Goal: Information Seeking & Learning: Learn about a topic

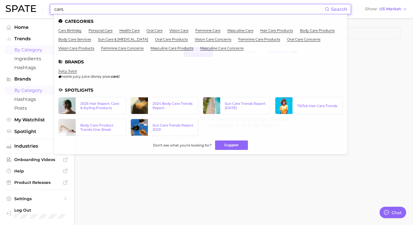
click at [32, 89] on span "by Category" at bounding box center [37, 90] width 46 height 5
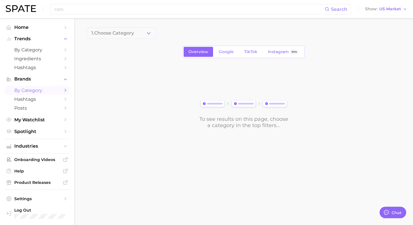
click at [113, 31] on span "1. Choose Category" at bounding box center [112, 33] width 43 height 5
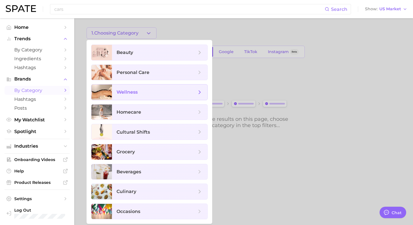
click at [120, 87] on span "wellness" at bounding box center [159, 92] width 95 height 15
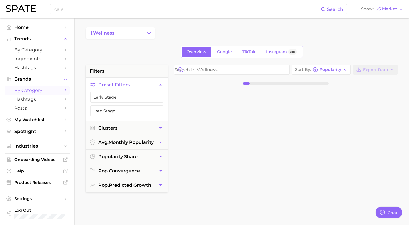
click at [127, 33] on button "1. wellness" at bounding box center [120, 32] width 69 height 11
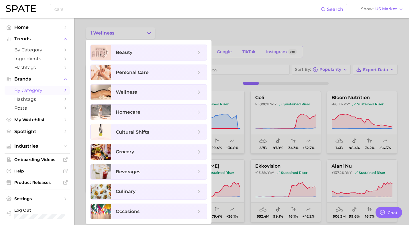
click at [232, 29] on div at bounding box center [204, 112] width 409 height 225
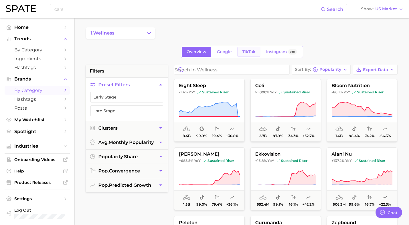
click at [254, 51] on span "TikTok" at bounding box center [248, 51] width 13 height 5
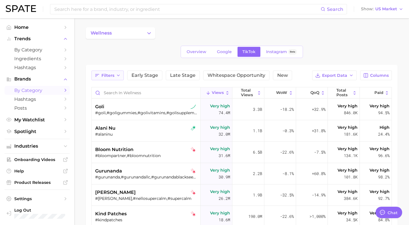
click at [112, 77] on span "Filters" at bounding box center [107, 75] width 13 height 5
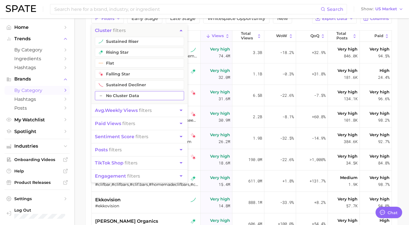
scroll to position [58, 0]
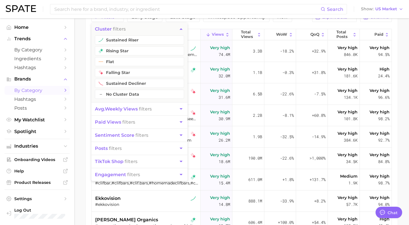
click at [118, 109] on span "avg. weekly views" at bounding box center [116, 108] width 43 height 5
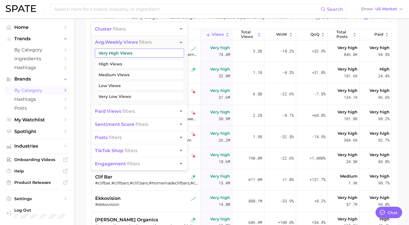
click at [112, 51] on button "Very High Views" at bounding box center [139, 53] width 89 height 9
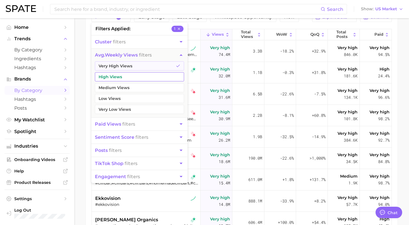
click at [114, 74] on button "High Views" at bounding box center [139, 76] width 89 height 9
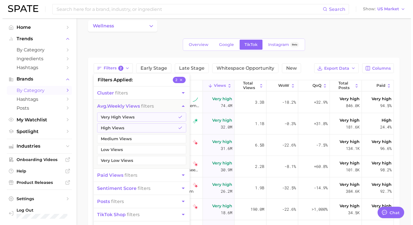
scroll to position [3, 0]
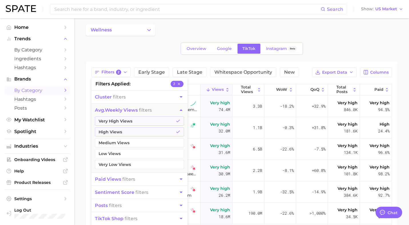
click at [329, 44] on div "Overview Google TikTok Instagram Beta" at bounding box center [242, 49] width 312 height 12
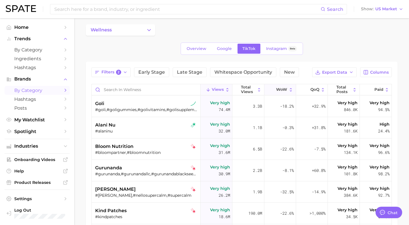
click at [276, 90] on span "WoW" at bounding box center [281, 89] width 11 height 5
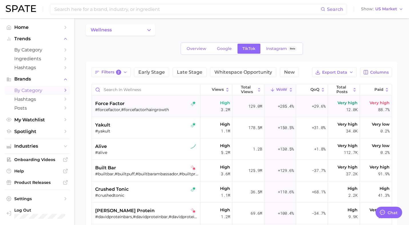
click at [153, 103] on div "force factor" at bounding box center [146, 103] width 103 height 7
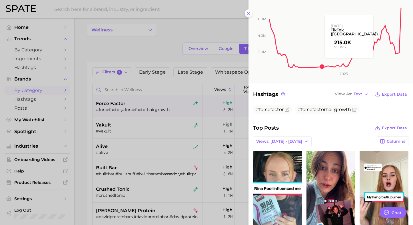
scroll to position [73, 0]
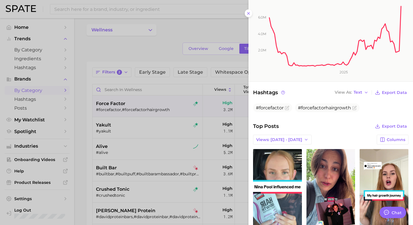
click at [185, 32] on div at bounding box center [206, 112] width 413 height 225
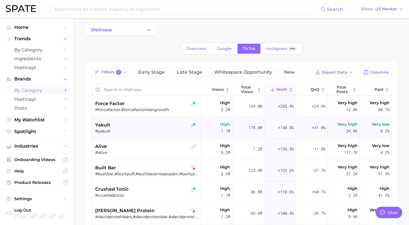
click at [141, 132] on div "#yakult" at bounding box center [146, 131] width 103 height 5
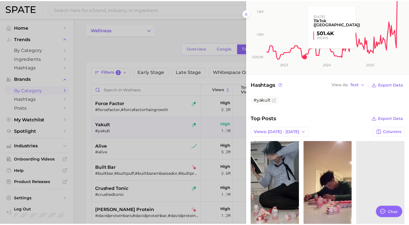
scroll to position [92, 0]
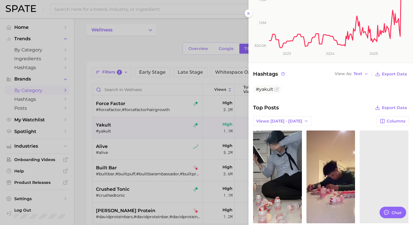
click at [127, 159] on div at bounding box center [206, 112] width 413 height 225
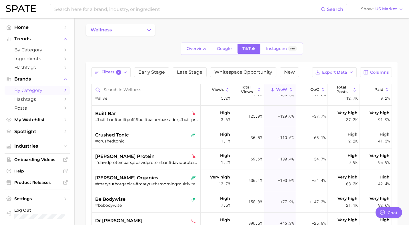
scroll to position [0, 0]
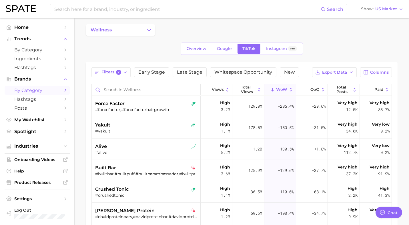
click at [133, 30] on button "wellness" at bounding box center [120, 29] width 69 height 11
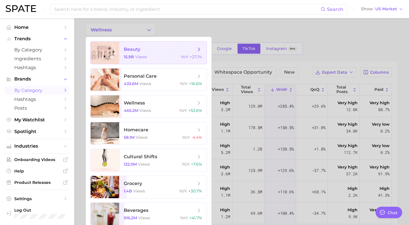
click at [145, 56] on span "views" at bounding box center [141, 56] width 12 height 5
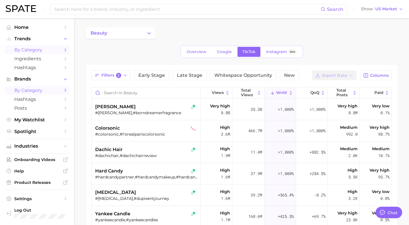
click at [37, 49] on span "by Category" at bounding box center [37, 49] width 46 height 5
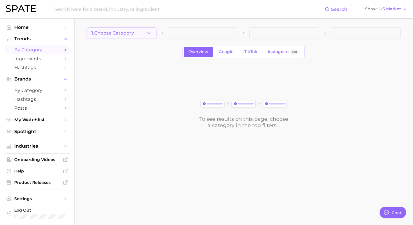
click at [154, 36] on button "1. Choose Category" at bounding box center [122, 32] width 70 height 11
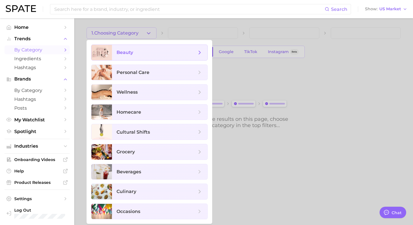
click at [137, 49] on span "beauty" at bounding box center [159, 52] width 95 height 15
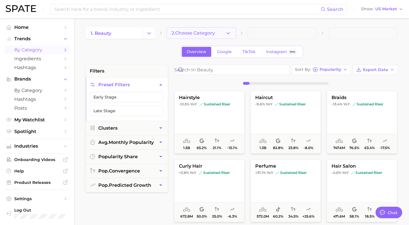
click at [226, 32] on icon "button" at bounding box center [228, 33] width 6 height 6
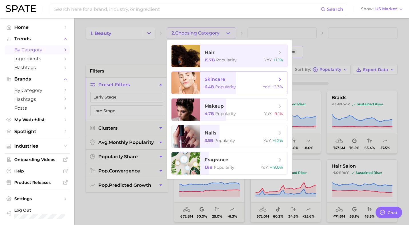
click at [218, 90] on span "skincare 6.4b Popularity YoY : +2.3%" at bounding box center [243, 83] width 87 height 22
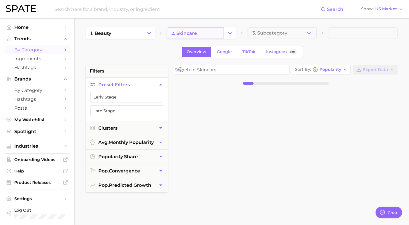
click at [219, 32] on link "2. skincare" at bounding box center [195, 32] width 57 height 11
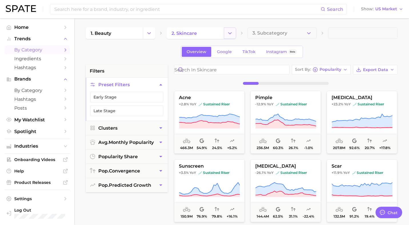
click at [230, 36] on button "Change Category" at bounding box center [230, 32] width 12 height 11
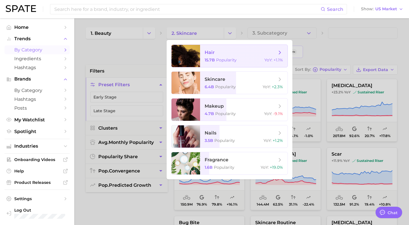
click at [219, 56] on span "hair 15.7b Popularity YoY : +1.1%" at bounding box center [243, 56] width 87 height 22
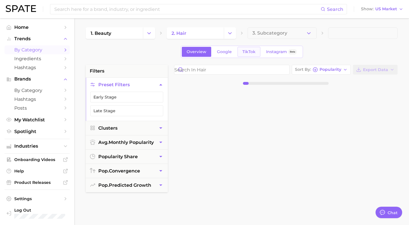
click at [251, 51] on span "TikTok" at bounding box center [248, 51] width 13 height 5
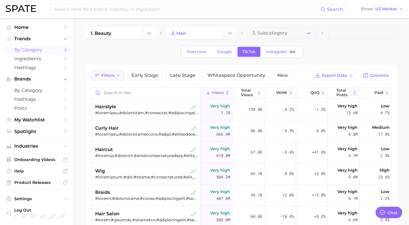
click at [103, 77] on span "Filters" at bounding box center [107, 75] width 13 height 5
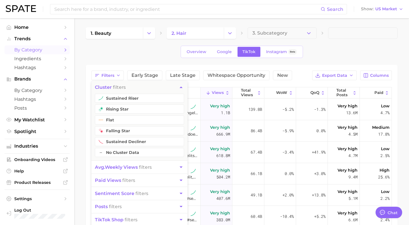
click at [114, 171] on button "avg. weekly views filters" at bounding box center [139, 167] width 96 height 13
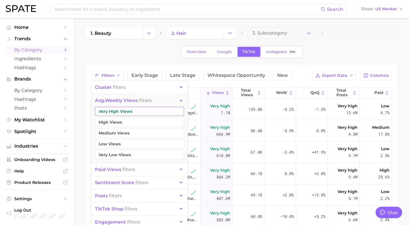
click at [116, 109] on button "Very High Views" at bounding box center [139, 111] width 89 height 9
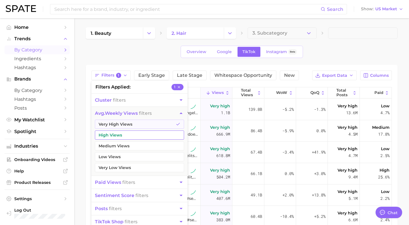
click at [115, 135] on button "High Views" at bounding box center [139, 135] width 89 height 9
click at [125, 178] on button "paid views filters" at bounding box center [139, 182] width 96 height 13
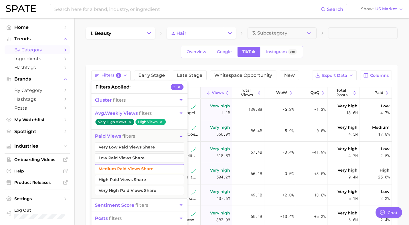
click at [122, 171] on button "Medium Paid Views Share" at bounding box center [139, 168] width 89 height 9
click at [119, 158] on button "Low Paid Views Share" at bounding box center [139, 157] width 89 height 9
click at [119, 147] on button "Very Low Paid Views Share" at bounding box center [139, 147] width 89 height 9
click at [148, 49] on div "Overview Google TikTok Instagram Beta" at bounding box center [242, 52] width 312 height 12
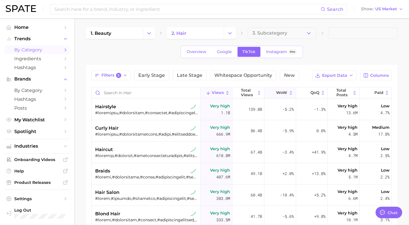
click at [277, 91] on span "WoW" at bounding box center [281, 93] width 11 height 5
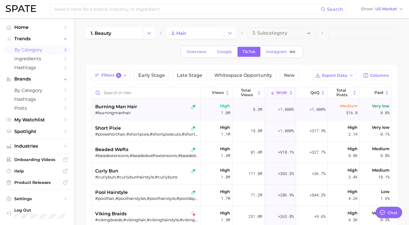
click at [160, 114] on div "#burningmanhair" at bounding box center [146, 112] width 103 height 5
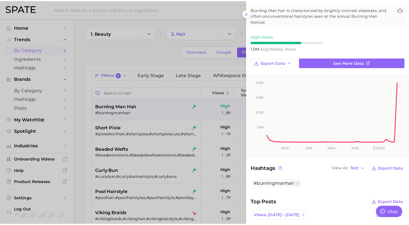
scroll to position [29, 0]
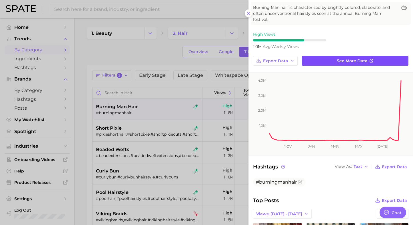
click at [370, 61] on icon at bounding box center [371, 61] width 3 height 3
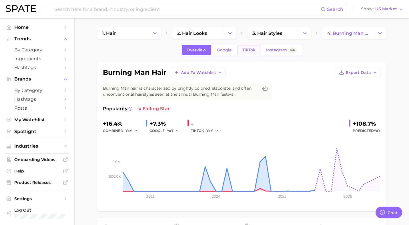
click at [245, 50] on span "TikTok" at bounding box center [248, 50] width 13 height 5
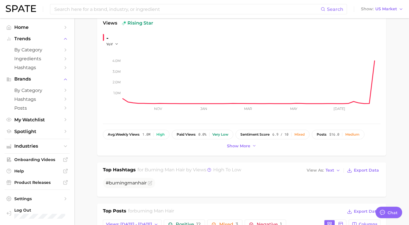
scroll to position [1, 0]
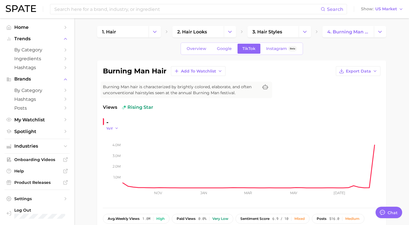
click at [117, 129] on icon "button" at bounding box center [117, 128] width 4 height 4
click at [110, 167] on button "WoW" at bounding box center [90, 167] width 63 height 10
click at [116, 128] on button "WoW" at bounding box center [114, 128] width 16 height 5
click at [114, 162] on button "WoW" at bounding box center [90, 167] width 63 height 10
click at [119, 128] on icon "button" at bounding box center [120, 128] width 4 height 4
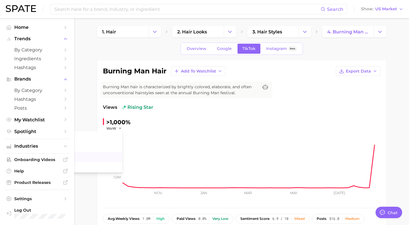
click at [112, 159] on button "MoM" at bounding box center [90, 157] width 63 height 10
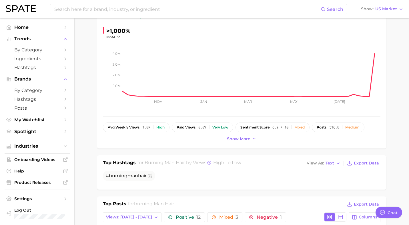
scroll to position [234, 0]
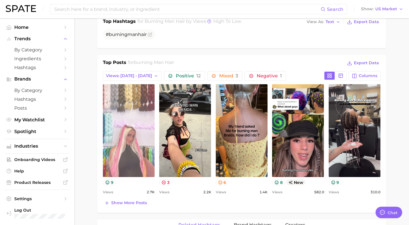
click at [130, 133] on link "view post on TikTok" at bounding box center [129, 130] width 52 height 93
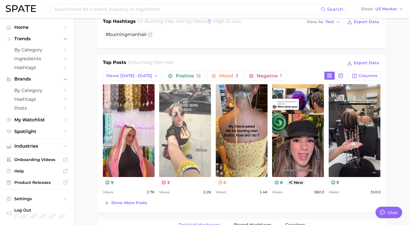
click at [192, 128] on link "view post on TikTok" at bounding box center [185, 130] width 52 height 93
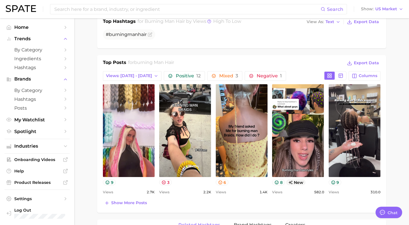
click at [262, 51] on div "burning man hair Add to Watchlist Export Data Burning Man hair is characterized…" at bounding box center [241, 177] width 289 height 698
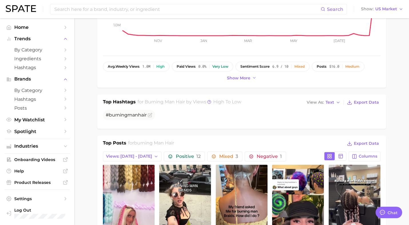
scroll to position [154, 0]
click at [242, 76] on span "Show more" at bounding box center [238, 77] width 23 height 5
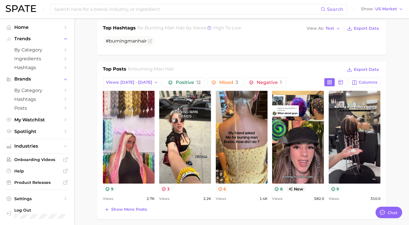
scroll to position [243, 0]
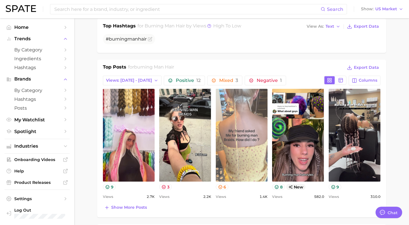
click at [239, 112] on link "view post on TikTok" at bounding box center [242, 135] width 52 height 93
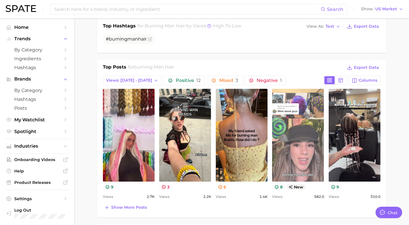
click at [299, 113] on link "view post on TikTok" at bounding box center [298, 135] width 52 height 93
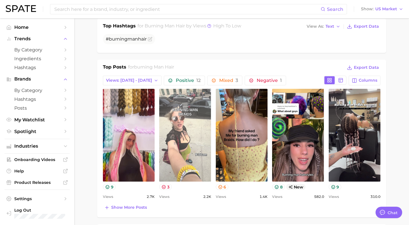
scroll to position [251, 0]
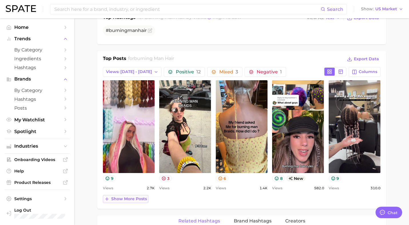
click at [140, 200] on span "Show more posts" at bounding box center [129, 199] width 36 height 5
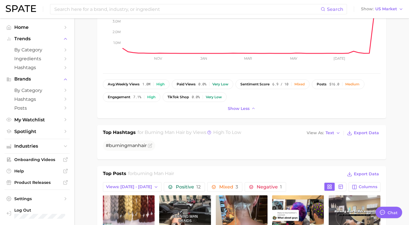
scroll to position [0, 0]
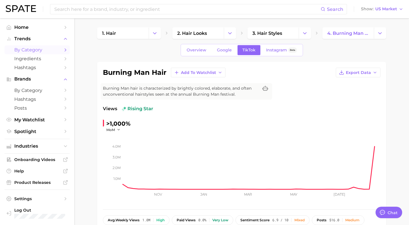
click at [33, 51] on span "by Category" at bounding box center [37, 49] width 46 height 5
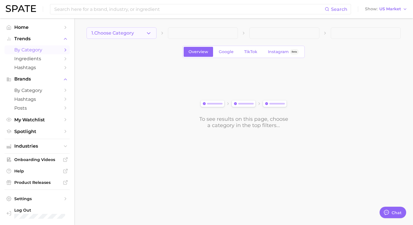
click at [153, 34] on button "1. Choose Category" at bounding box center [122, 32] width 70 height 11
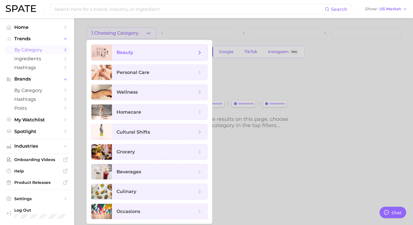
click at [113, 54] on span "beauty" at bounding box center [159, 52] width 95 height 15
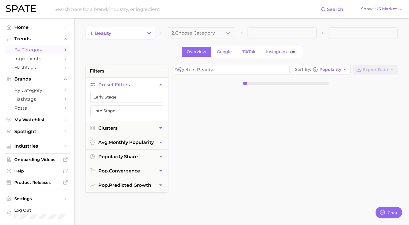
click at [179, 31] on span "2. Choose Category" at bounding box center [192, 33] width 43 height 5
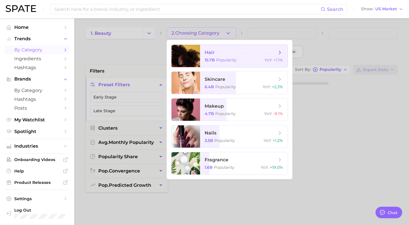
click at [187, 55] on div at bounding box center [185, 56] width 29 height 22
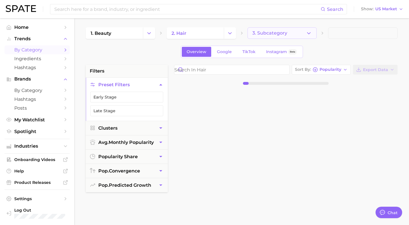
click at [267, 33] on span "3. Subcategory" at bounding box center [269, 33] width 35 height 5
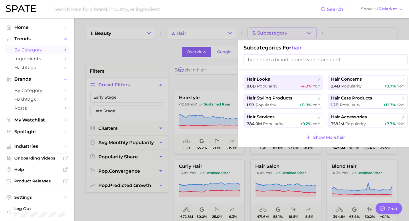
click at [143, 59] on div at bounding box center [204, 110] width 409 height 221
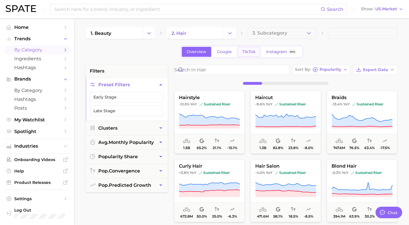
click at [242, 50] on span "TikTok" at bounding box center [248, 51] width 13 height 5
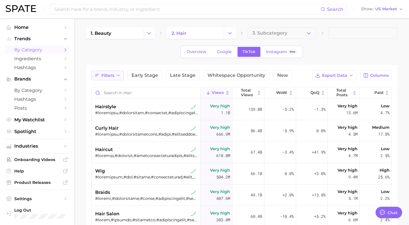
click at [107, 78] on button "Filters" at bounding box center [107, 76] width 32 height 10
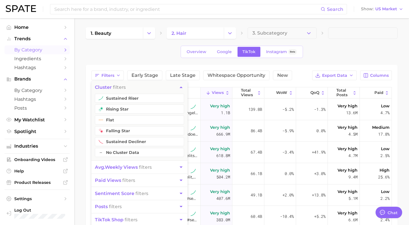
click at [121, 168] on span "avg. weekly views" at bounding box center [116, 167] width 43 height 5
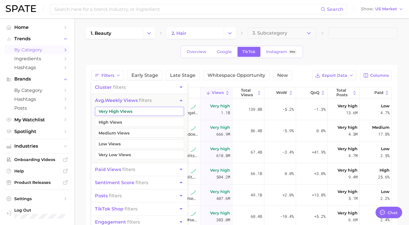
click at [115, 112] on button "Very High Views" at bounding box center [139, 111] width 89 height 9
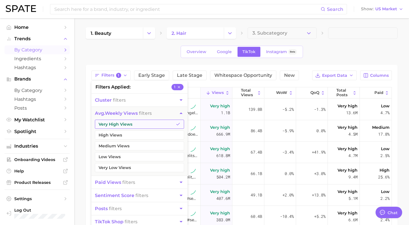
click at [115, 120] on button "Very High Views" at bounding box center [139, 124] width 89 height 9
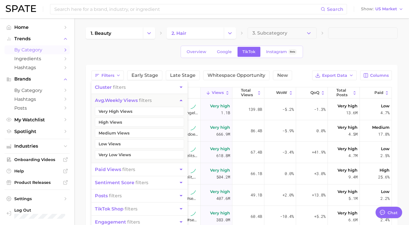
click at [117, 170] on span "paid views" at bounding box center [108, 169] width 26 height 5
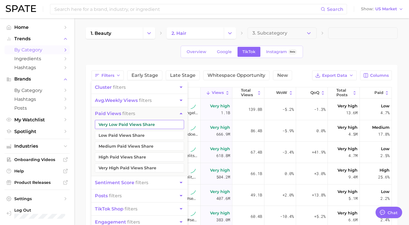
click at [117, 125] on button "Very Low Paid Views Share" at bounding box center [139, 124] width 89 height 9
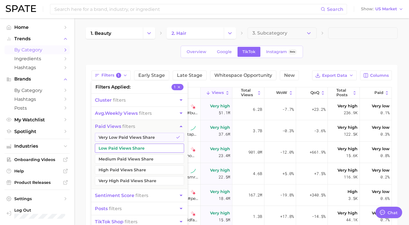
click at [114, 146] on button "Low Paid Views Share" at bounding box center [139, 148] width 89 height 9
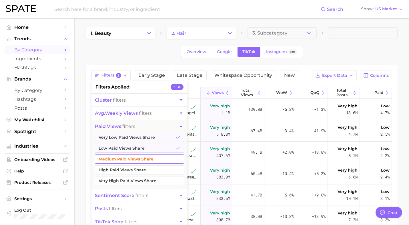
click at [115, 159] on button "Medium Paid Views Share" at bounding box center [139, 159] width 89 height 9
click at [344, 38] on span at bounding box center [362, 32] width 69 height 11
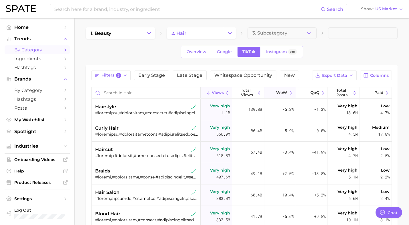
click at [278, 96] on button "WoW" at bounding box center [280, 92] width 32 height 11
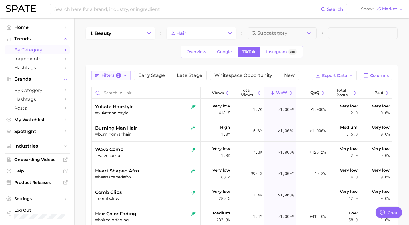
click at [115, 75] on span "Filters 3" at bounding box center [111, 75] width 20 height 5
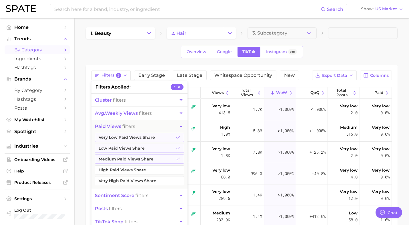
click at [120, 111] on span "avg. weekly views" at bounding box center [116, 113] width 43 height 5
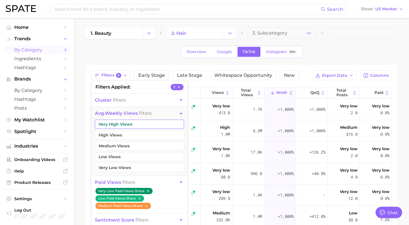
click at [145, 123] on button "Very High Views" at bounding box center [139, 124] width 89 height 9
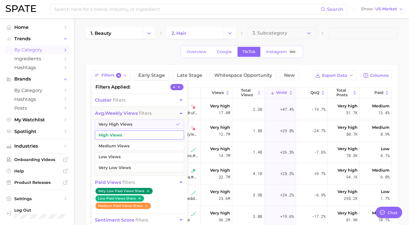
click at [115, 135] on button "High Views" at bounding box center [139, 135] width 89 height 9
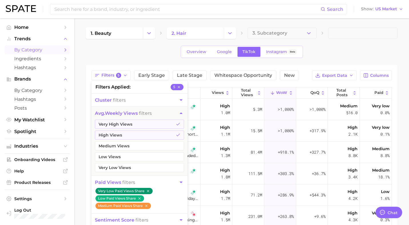
click at [113, 59] on div "1. beauty 2. hair 3. Subcategory Overview Google TikTok Instagram Beta Filters …" at bounding box center [242, 172] width 312 height 291
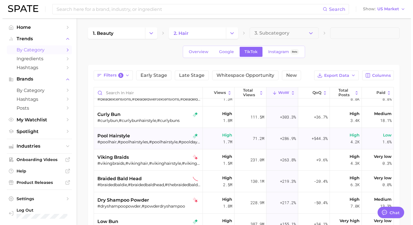
scroll to position [58, 0]
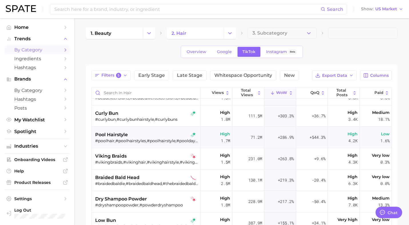
click at [156, 133] on div "pool hairstyle" at bounding box center [146, 134] width 103 height 7
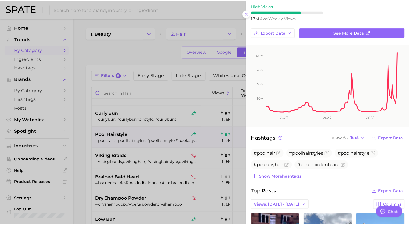
scroll to position [0, 0]
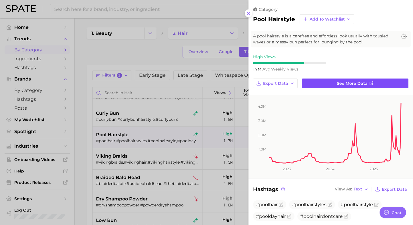
click at [337, 84] on span "See more data" at bounding box center [352, 83] width 31 height 5
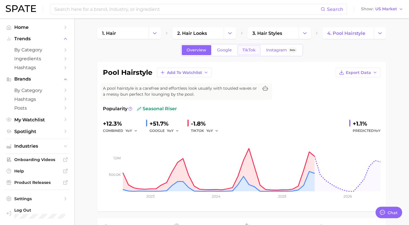
click at [249, 49] on span "TikTok" at bounding box center [248, 50] width 13 height 5
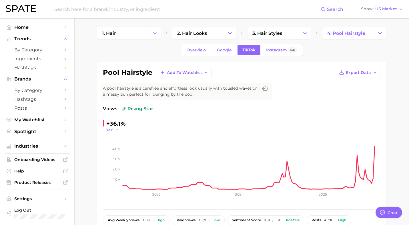
click at [116, 130] on icon "button" at bounding box center [117, 130] width 4 height 4
click at [116, 162] on button "MoM" at bounding box center [90, 158] width 63 height 10
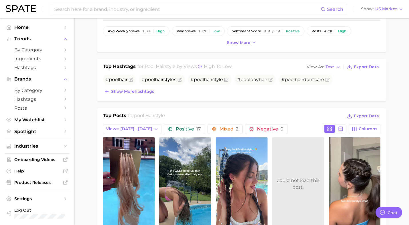
scroll to position [223, 0]
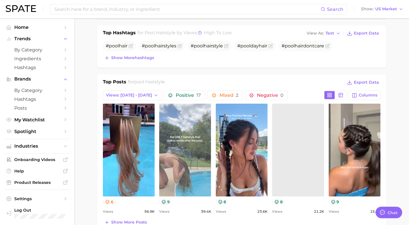
click at [177, 162] on link "view post on TikTok" at bounding box center [185, 150] width 52 height 93
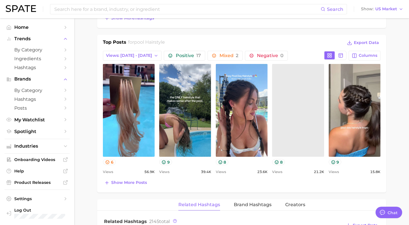
scroll to position [268, 0]
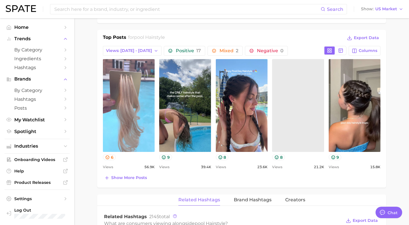
click at [109, 105] on link "view post on TikTok" at bounding box center [129, 105] width 52 height 93
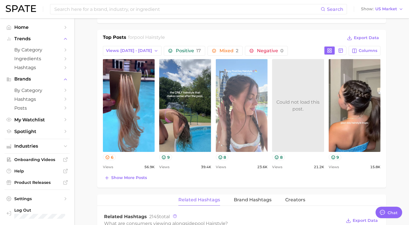
click at [255, 101] on link "view post on TikTok" at bounding box center [242, 105] width 52 height 93
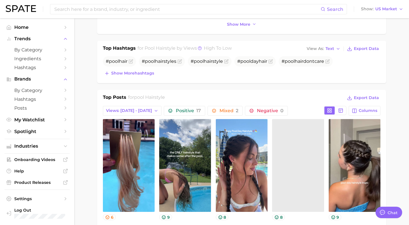
scroll to position [292, 0]
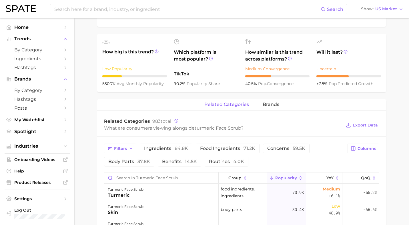
scroll to position [187, 0]
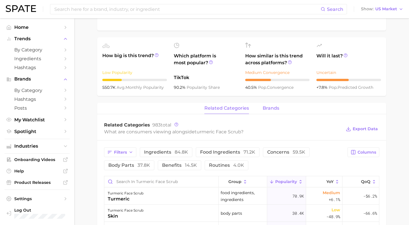
click at [268, 107] on span "brands" at bounding box center [271, 108] width 17 height 5
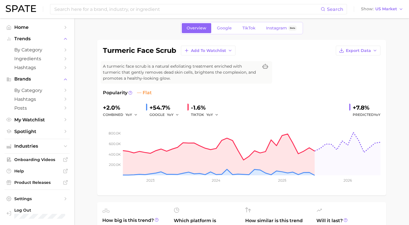
scroll to position [21, 0]
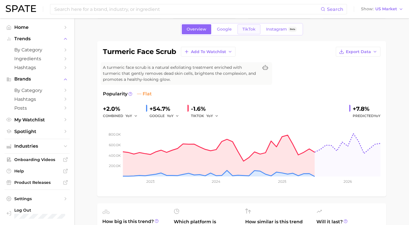
click at [249, 29] on span "TikTok" at bounding box center [248, 29] width 13 height 5
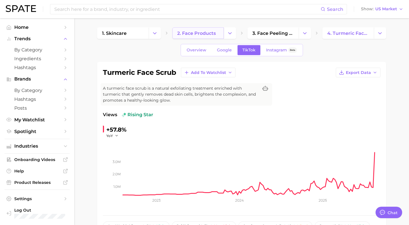
click at [188, 32] on span "2. face products" at bounding box center [196, 33] width 39 height 5
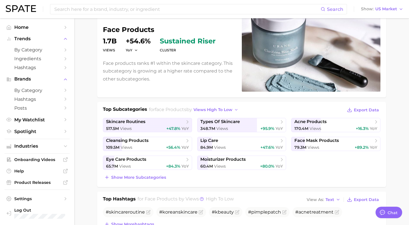
scroll to position [195, 0]
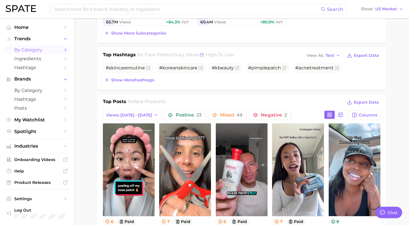
click at [33, 50] on span "by Category" at bounding box center [37, 49] width 46 height 5
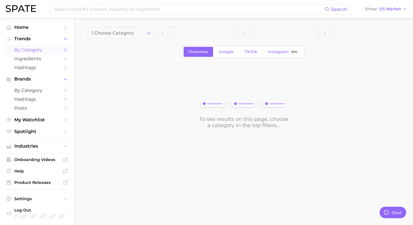
click at [150, 35] on icon "button" at bounding box center [149, 33] width 6 height 6
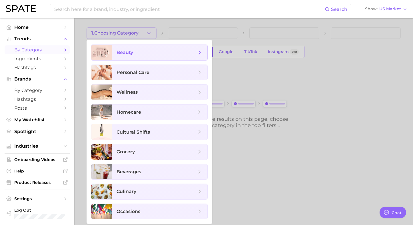
click at [130, 49] on span "beauty" at bounding box center [159, 52] width 95 height 15
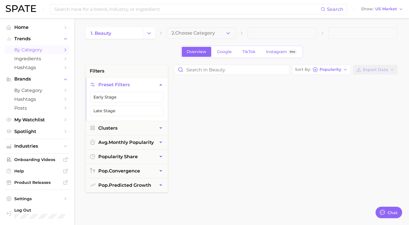
click at [221, 34] on button "2. Choose Category" at bounding box center [201, 32] width 69 height 11
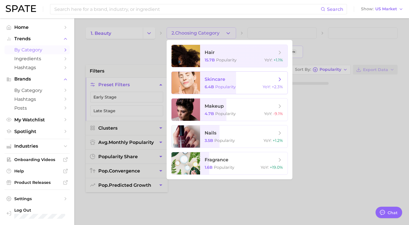
click at [215, 86] on span "6.4b Popularity" at bounding box center [220, 86] width 31 height 5
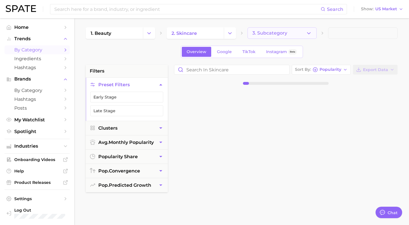
click at [257, 33] on span "3. Subcategory" at bounding box center [269, 33] width 35 height 5
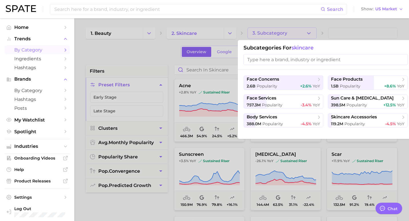
click at [155, 59] on div at bounding box center [204, 110] width 409 height 221
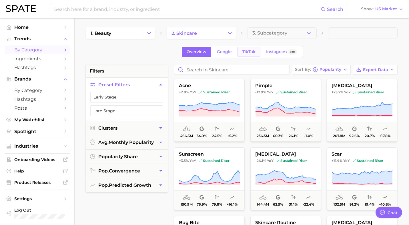
click at [246, 53] on span "TikTok" at bounding box center [248, 51] width 13 height 5
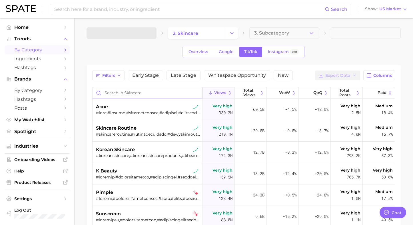
type textarea "x"
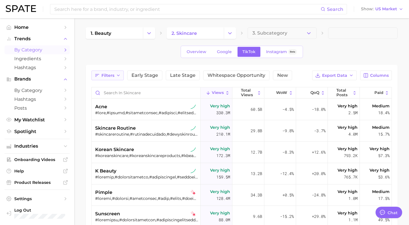
click at [110, 77] on span "Filters" at bounding box center [107, 75] width 13 height 5
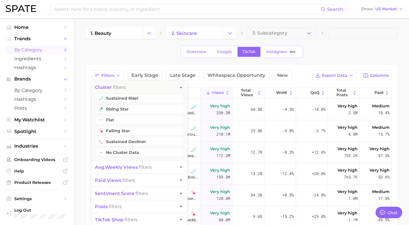
click at [110, 166] on span "avg. weekly views" at bounding box center [116, 167] width 43 height 5
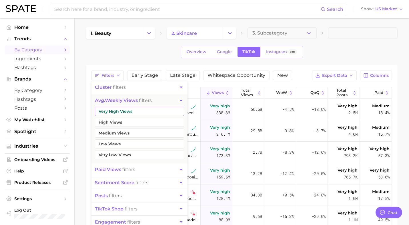
click at [120, 110] on button "Very High Views" at bounding box center [139, 111] width 89 height 9
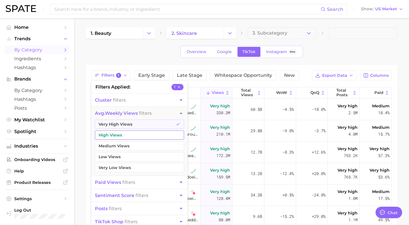
click at [118, 132] on button "High Views" at bounding box center [139, 135] width 89 height 9
click at [112, 183] on span "paid views" at bounding box center [108, 182] width 26 height 5
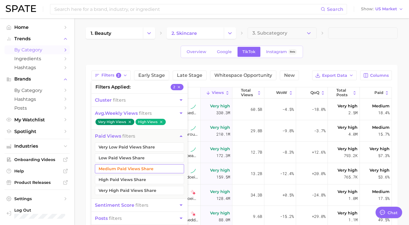
click at [120, 169] on button "Medium Paid Views Share" at bounding box center [139, 168] width 89 height 9
click at [120, 160] on button "Low Paid Views Share" at bounding box center [139, 157] width 89 height 9
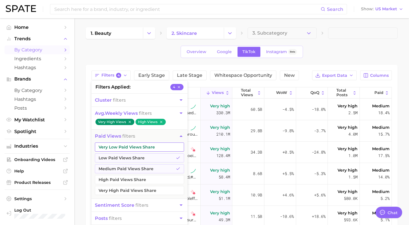
click at [120, 146] on button "Very Low Paid Views Share" at bounding box center [139, 147] width 89 height 9
click at [372, 45] on div "1. beauty 2. skincare 3. Subcategory Overview Google TikTok Instagram Beta Filt…" at bounding box center [242, 172] width 312 height 291
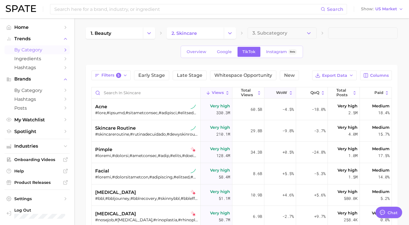
click at [277, 93] on span "WoW" at bounding box center [281, 93] width 11 height 5
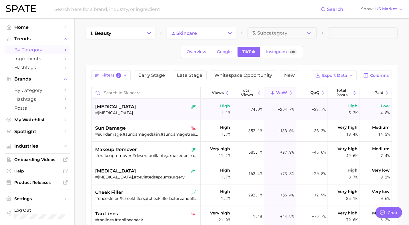
click at [121, 110] on span "brachioplasty" at bounding box center [115, 106] width 41 height 7
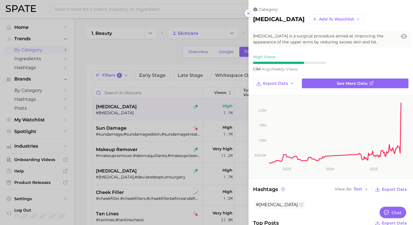
click at [247, 13] on icon at bounding box center [248, 13] width 5 height 5
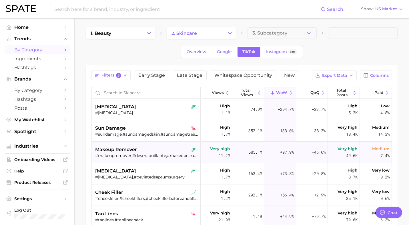
click at [141, 153] on div "makeup remover" at bounding box center [146, 149] width 103 height 7
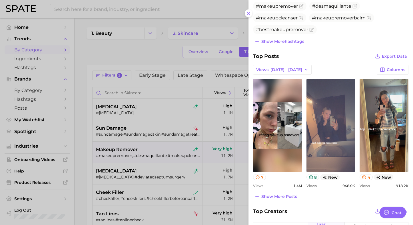
scroll to position [199, 0]
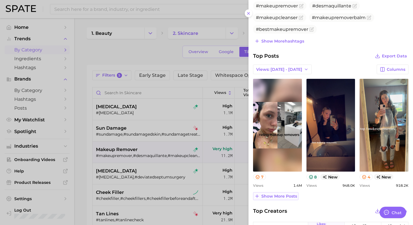
click at [295, 195] on span "Show more posts" at bounding box center [280, 196] width 36 height 5
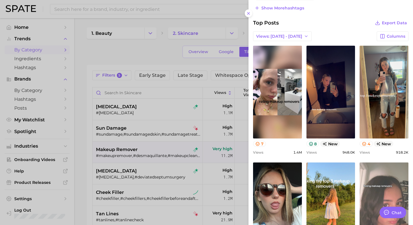
scroll to position [144, 0]
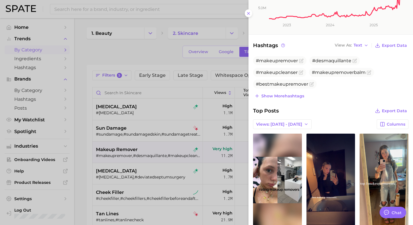
click at [151, 48] on div at bounding box center [206, 112] width 413 height 225
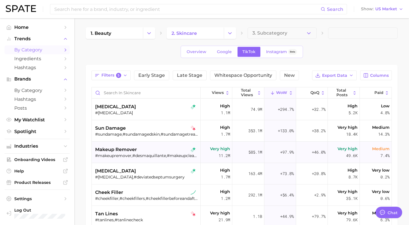
click at [111, 150] on span "makeup remover" at bounding box center [116, 149] width 42 height 7
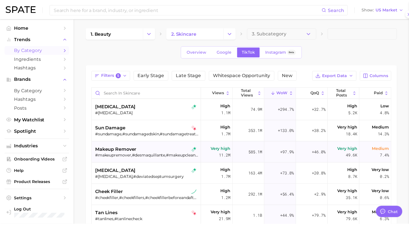
scroll to position [0, 0]
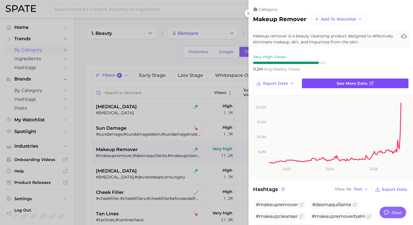
click at [368, 81] on link "See more data" at bounding box center [355, 84] width 107 height 10
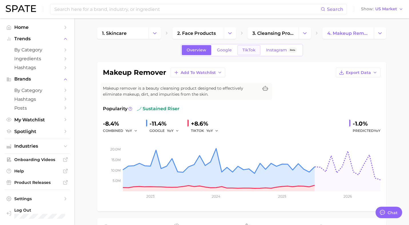
click at [247, 49] on span "TikTok" at bounding box center [248, 50] width 13 height 5
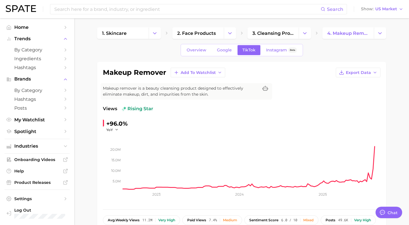
scroll to position [2, 0]
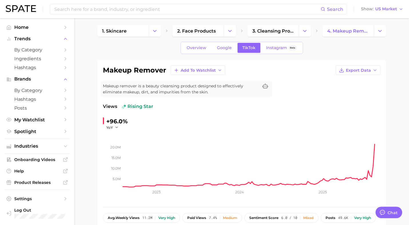
click at [115, 125] on div "+96.0%" at bounding box center [116, 121] width 21 height 9
click at [115, 127] on polyline "button" at bounding box center [116, 127] width 2 height 1
click at [105, 145] on button "QoQ" at bounding box center [90, 146] width 63 height 10
click at [110, 125] on span "QoQ" at bounding box center [110, 127] width 8 height 5
click at [108, 137] on button "YoY" at bounding box center [90, 136] width 63 height 10
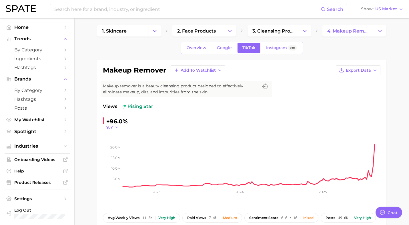
click at [113, 126] on button "YoY" at bounding box center [112, 127] width 12 height 5
click at [109, 157] on button "MoM" at bounding box center [90, 156] width 63 height 10
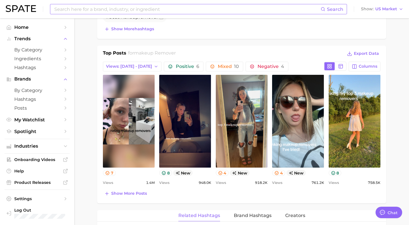
scroll to position [266, 0]
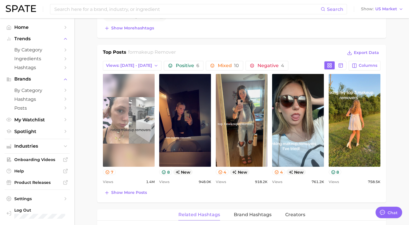
click at [134, 143] on link "view post on TikTok" at bounding box center [129, 120] width 52 height 93
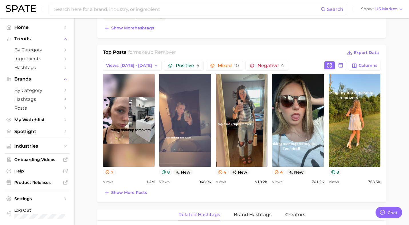
click at [176, 117] on link "view post on TikTok" at bounding box center [185, 120] width 52 height 93
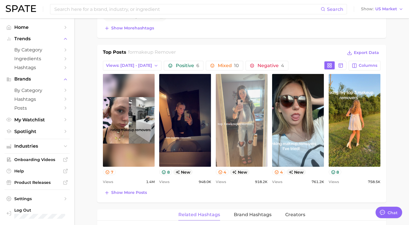
click at [245, 136] on link "view post on TikTok" at bounding box center [242, 120] width 52 height 93
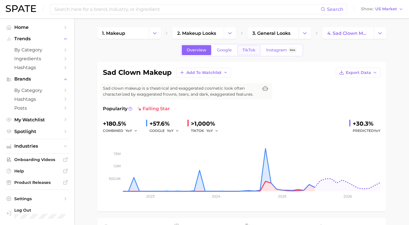
click at [250, 51] on span "TikTok" at bounding box center [248, 50] width 13 height 5
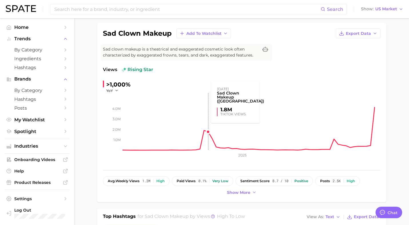
scroll to position [51, 0]
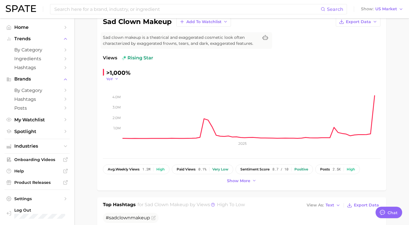
click at [111, 80] on span "YoY" at bounding box center [109, 79] width 7 height 5
click at [105, 108] on button "MoM" at bounding box center [90, 108] width 63 height 10
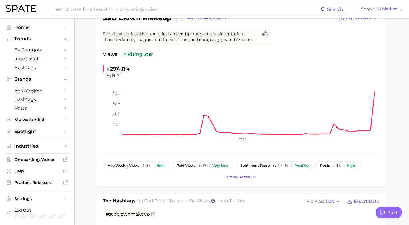
scroll to position [68, 0]
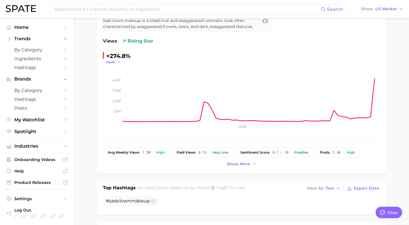
click at [110, 62] on span "MoM" at bounding box center [110, 62] width 9 height 5
click at [107, 99] on button "WoW" at bounding box center [90, 101] width 63 height 10
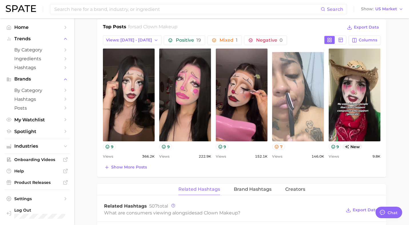
scroll to position [278, 0]
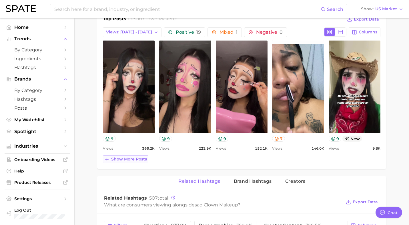
click at [116, 161] on span "Show more posts" at bounding box center [129, 159] width 36 height 5
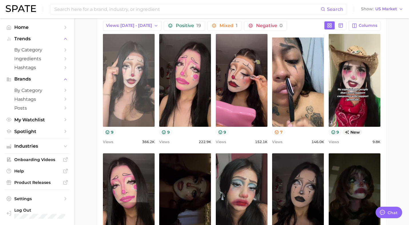
scroll to position [285, 0]
click at [126, 73] on link "view post on TikTok" at bounding box center [129, 80] width 52 height 93
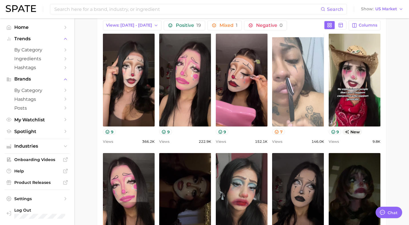
click at [304, 93] on link "view post on TikTok" at bounding box center [298, 80] width 52 height 93
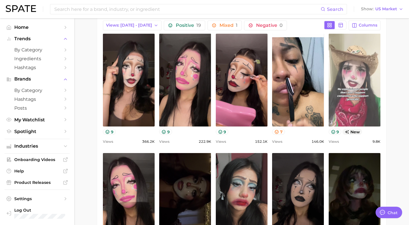
click at [352, 83] on link "view post on TikTok" at bounding box center [355, 80] width 52 height 93
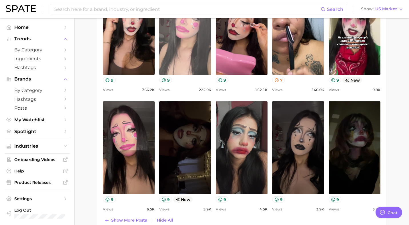
scroll to position [341, 0]
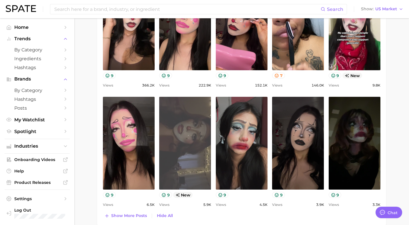
click at [170, 142] on link "view post on TikTok" at bounding box center [185, 143] width 52 height 93
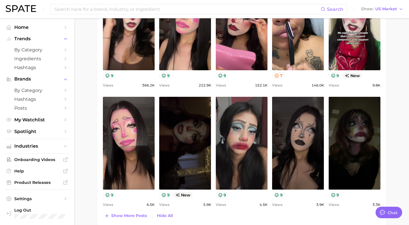
scroll to position [311, 0]
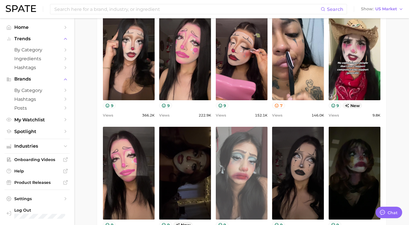
click at [236, 169] on link "view post on TikTok" at bounding box center [242, 173] width 52 height 93
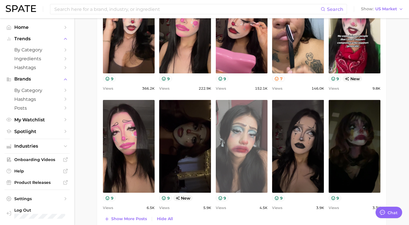
scroll to position [311, 0]
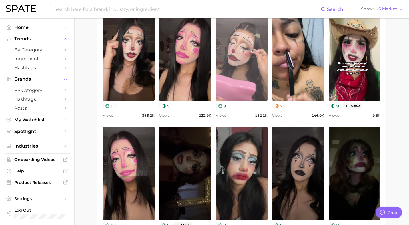
click at [236, 58] on link "view post on TikTok" at bounding box center [242, 54] width 52 height 93
